Goal: Find contact information: Find contact information

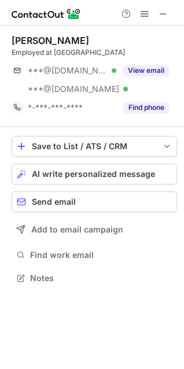
scroll to position [270, 184]
click at [149, 36] on div "Thomas David" at bounding box center [95, 41] width 166 height 12
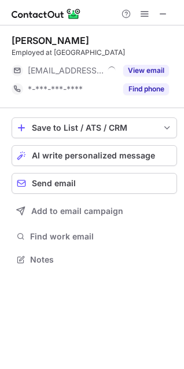
scroll to position [252, 184]
click at [164, 9] on span at bounding box center [163, 13] width 9 height 9
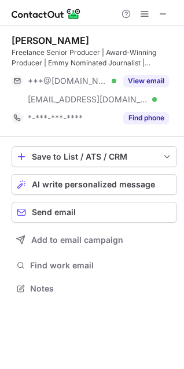
scroll to position [281, 184]
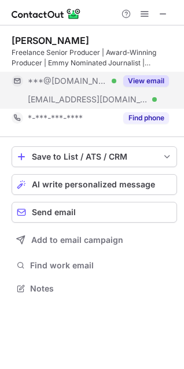
click at [155, 79] on button "View email" at bounding box center [146, 81] width 46 height 12
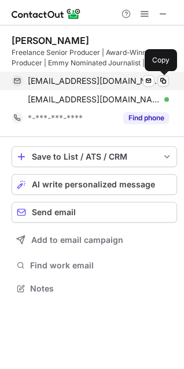
click at [166, 78] on span at bounding box center [163, 80] width 9 height 9
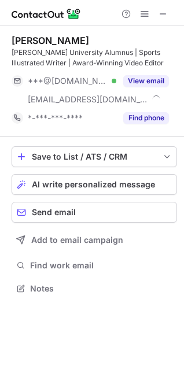
scroll to position [281, 184]
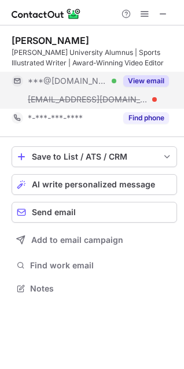
click at [151, 87] on div "View email" at bounding box center [142, 81] width 53 height 19
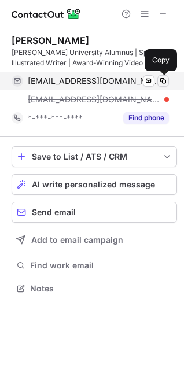
click at [168, 82] on button at bounding box center [163, 81] width 12 height 12
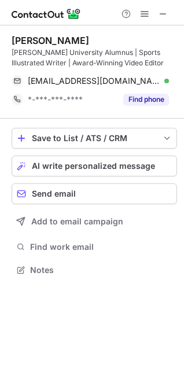
scroll to position [262, 184]
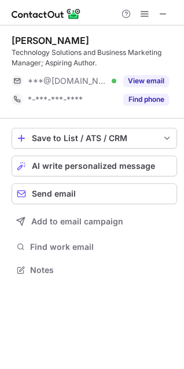
scroll to position [262, 184]
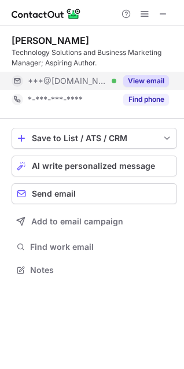
click at [146, 83] on button "View email" at bounding box center [146, 81] width 46 height 12
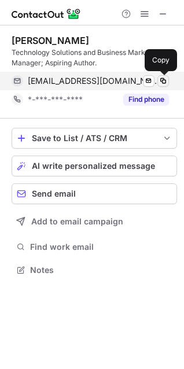
click at [160, 83] on span at bounding box center [163, 80] width 9 height 9
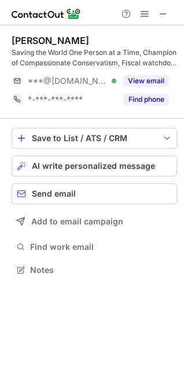
scroll to position [262, 184]
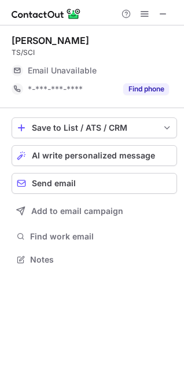
scroll to position [252, 184]
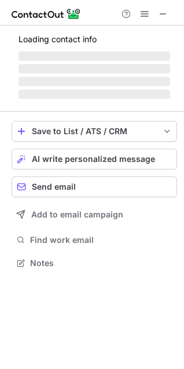
scroll to position [281, 184]
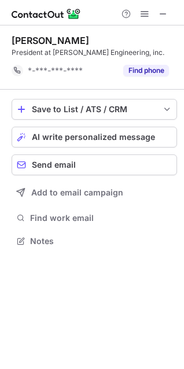
scroll to position [233, 184]
